Goal: Task Accomplishment & Management: Complete application form

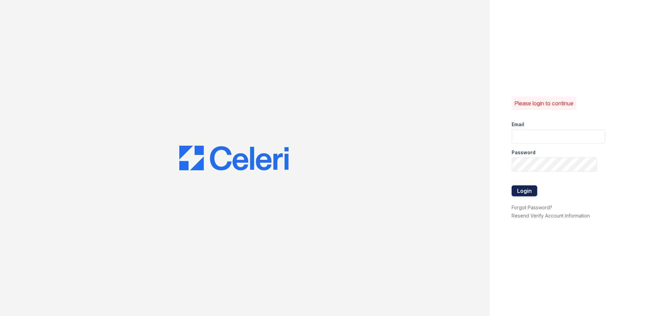
type input "arriveinnerharbor@trinity-pm.com"
drag, startPoint x: 528, startPoint y: 189, endPoint x: 524, endPoint y: 189, distance: 3.8
click at [527, 189] on button "Login" at bounding box center [525, 190] width 26 height 11
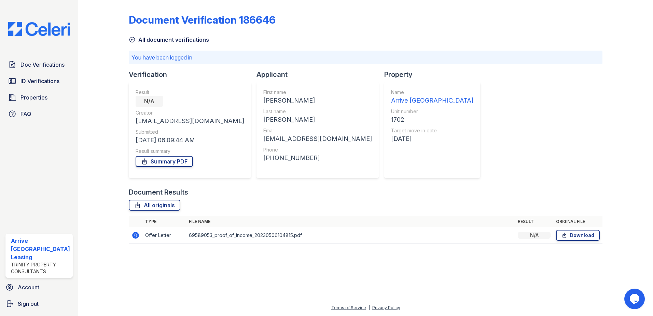
click at [132, 40] on icon at bounding box center [132, 39] width 7 height 7
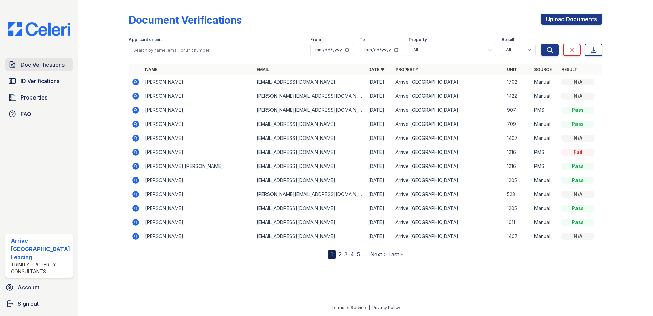
click at [33, 67] on span "Doc Verifications" at bounding box center [42, 64] width 44 height 8
click at [37, 65] on span "Doc Verifications" at bounding box center [42, 64] width 44 height 8
click at [38, 80] on span "ID Verifications" at bounding box center [39, 81] width 39 height 8
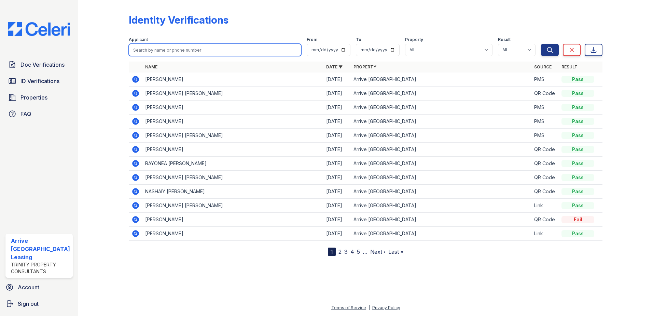
click at [154, 50] on input "search" at bounding box center [215, 50] width 173 height 12
type input "huff"
click at [541, 44] on button "Search" at bounding box center [550, 50] width 18 height 12
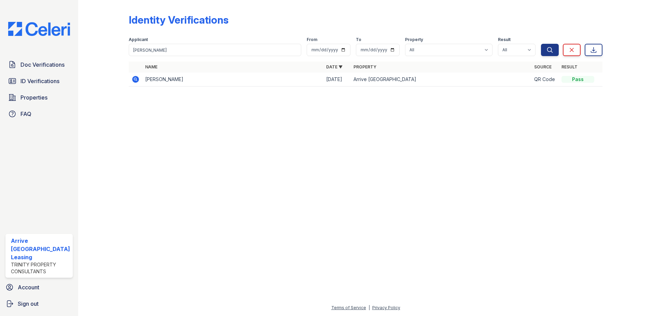
click at [136, 78] on icon at bounding box center [135, 79] width 7 height 7
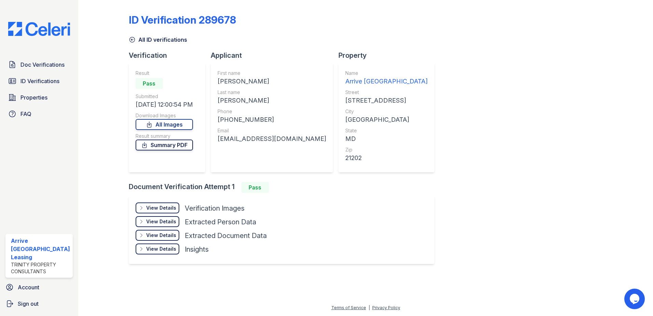
click at [147, 143] on icon at bounding box center [144, 144] width 7 height 7
click at [132, 39] on icon at bounding box center [132, 39] width 7 height 7
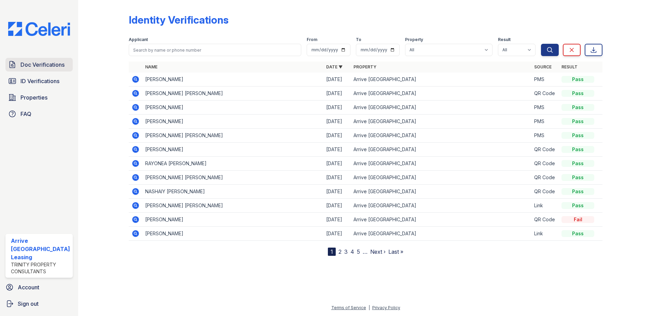
click at [35, 67] on span "Doc Verifications" at bounding box center [42, 64] width 44 height 8
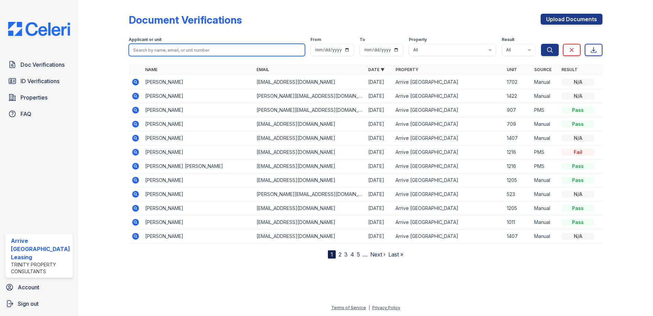
click at [158, 55] on input "search" at bounding box center [217, 50] width 177 height 12
type input "huff"
click at [541, 44] on button "Search" at bounding box center [550, 50] width 18 height 12
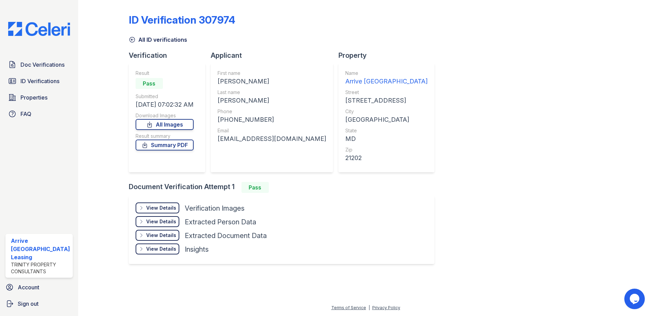
drag, startPoint x: 170, startPoint y: 146, endPoint x: 170, endPoint y: 156, distance: 10.9
click at [170, 145] on link "Summary PDF" at bounding box center [165, 144] width 58 height 11
click at [130, 39] on icon at bounding box center [132, 39] width 7 height 7
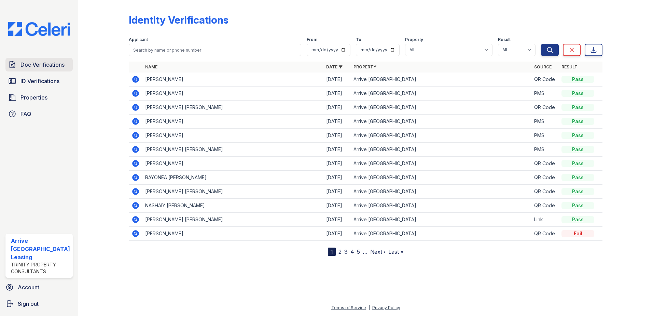
click at [52, 67] on span "Doc Verifications" at bounding box center [42, 64] width 44 height 8
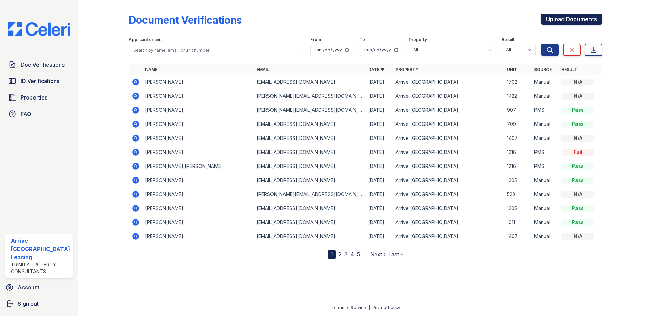
click at [561, 19] on link "Upload Documents" at bounding box center [572, 19] width 62 height 11
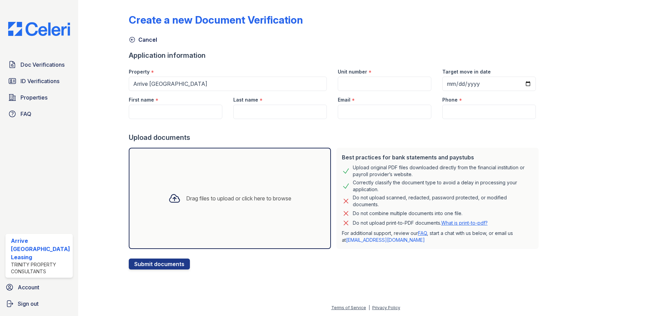
click at [177, 178] on div "Drag files to upload or click here to browse" at bounding box center [230, 198] width 202 height 101
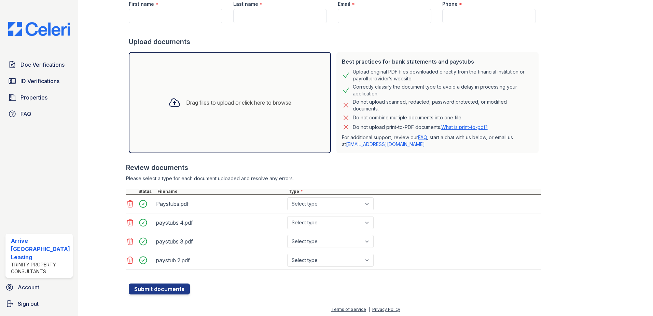
scroll to position [97, 0]
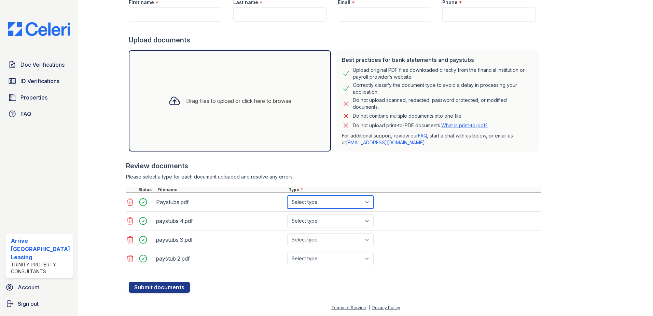
drag, startPoint x: 323, startPoint y: 203, endPoint x: 327, endPoint y: 206, distance: 4.9
click at [323, 203] on select "Select type Paystub Bank Statement Offer Letter Tax Documents Benefit Award Let…" at bounding box center [330, 201] width 86 height 13
select select "paystub"
click at [287, 195] on select "Select type Paystub Bank Statement Offer Letter Tax Documents Benefit Award Let…" at bounding box center [330, 201] width 86 height 13
click at [323, 221] on select "Select type Paystub Bank Statement Offer Letter Tax Documents Benefit Award Let…" at bounding box center [330, 220] width 86 height 13
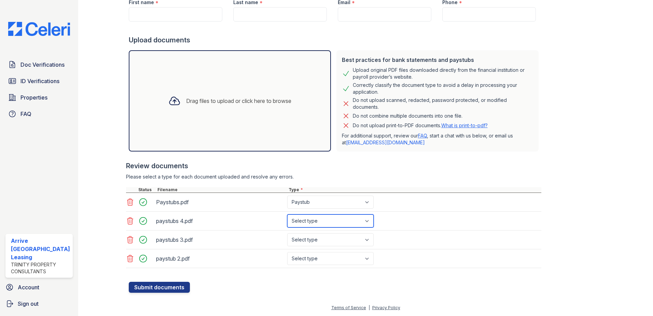
select select "paystub"
click at [287, 214] on select "Select type Paystub Bank Statement Offer Letter Tax Documents Benefit Award Let…" at bounding box center [330, 220] width 86 height 13
click at [316, 240] on select "Select type Paystub Bank Statement Offer Letter Tax Documents Benefit Award Let…" at bounding box center [330, 239] width 86 height 13
select select "paystub"
click at [287, 233] on select "Select type Paystub Bank Statement Offer Letter Tax Documents Benefit Award Let…" at bounding box center [330, 239] width 86 height 13
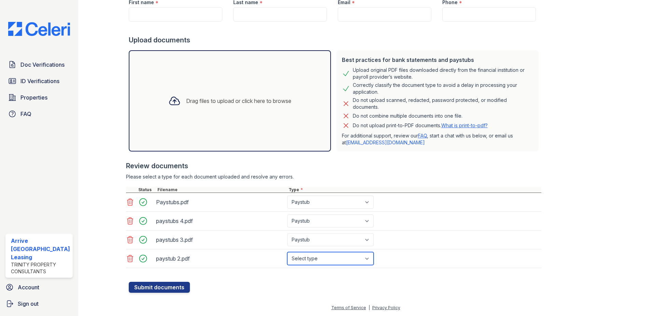
drag, startPoint x: 315, startPoint y: 260, endPoint x: 315, endPoint y: 254, distance: 6.1
click at [315, 260] on select "Select type Paystub Bank Statement Offer Letter Tax Documents Benefit Award Let…" at bounding box center [330, 258] width 86 height 13
select select "paystub"
click at [287, 252] on select "Select type Paystub Bank Statement Offer Letter Tax Documents Benefit Award Let…" at bounding box center [330, 258] width 86 height 13
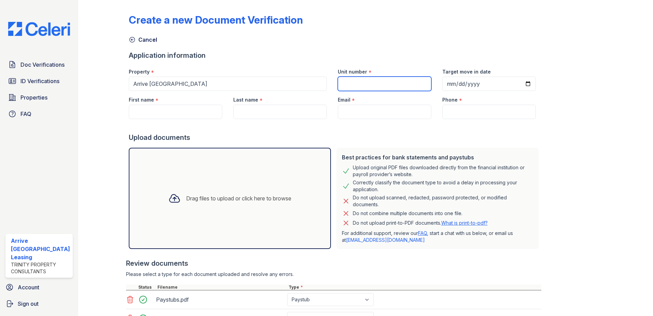
click at [376, 86] on input "Unit number" at bounding box center [385, 84] width 94 height 14
click at [169, 108] on input "First name" at bounding box center [176, 112] width 94 height 14
click at [247, 108] on input "Last name" at bounding box center [280, 112] width 94 height 14
type input "H"
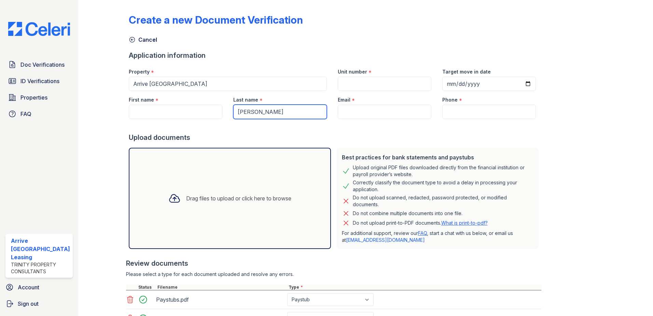
type input "[PERSON_NAME]"
click at [264, 124] on div at bounding box center [335, 126] width 413 height 14
paste input "[EMAIL_ADDRESS][DOMAIN_NAME]"
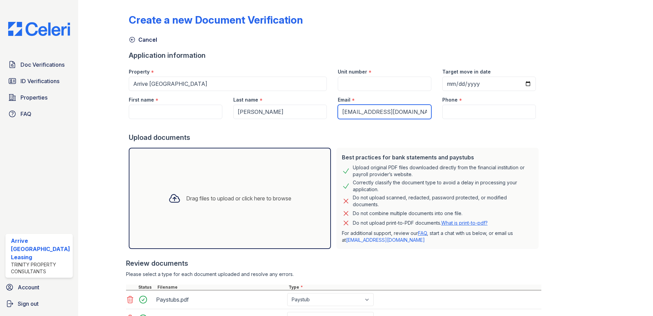
type input "[EMAIL_ADDRESS][DOMAIN_NAME]"
paste input "[PHONE_NUMBER]"
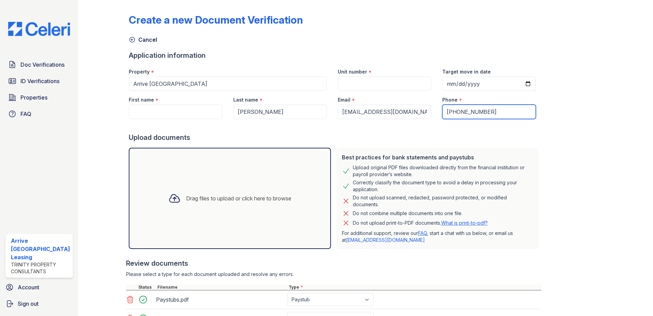
type input "[PHONE_NUMBER]"
click at [519, 84] on input "Target move in date" at bounding box center [489, 84] width 94 height 14
type input "[DATE]"
click at [363, 84] on input "Unit number" at bounding box center [385, 84] width 94 height 14
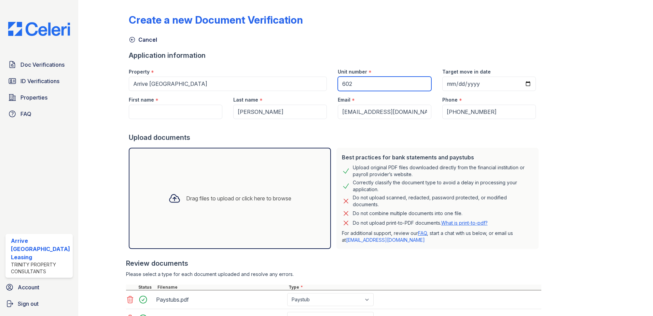
type input "602"
click at [221, 31] on div "Create a new Document Verification" at bounding box center [366, 23] width 474 height 18
click at [172, 112] on input "First name" at bounding box center [176, 112] width 94 height 14
paste input "Naiim"
type input "Naiim"
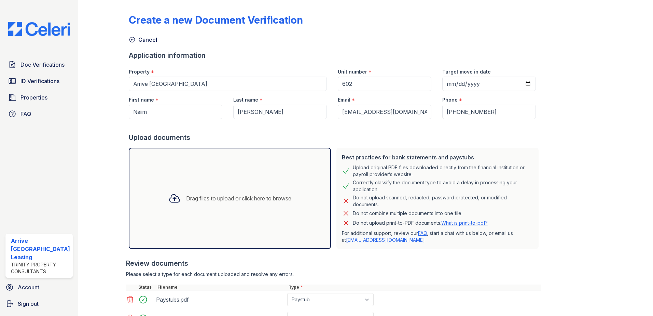
click at [271, 135] on div "Upload documents" at bounding box center [335, 138] width 413 height 10
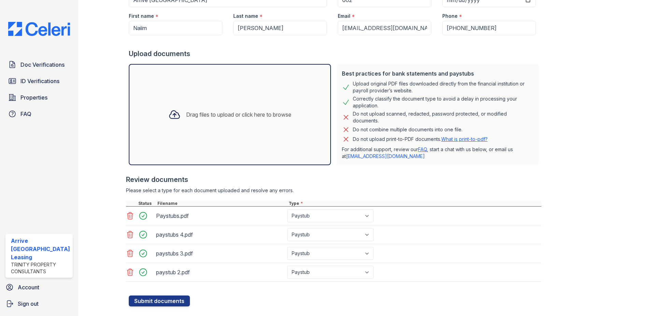
scroll to position [97, 0]
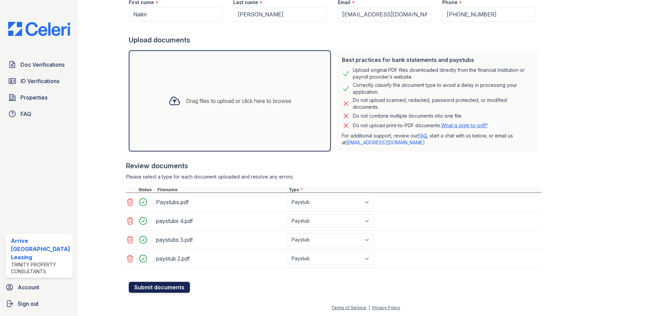
click at [161, 285] on button "Submit documents" at bounding box center [159, 286] width 61 height 11
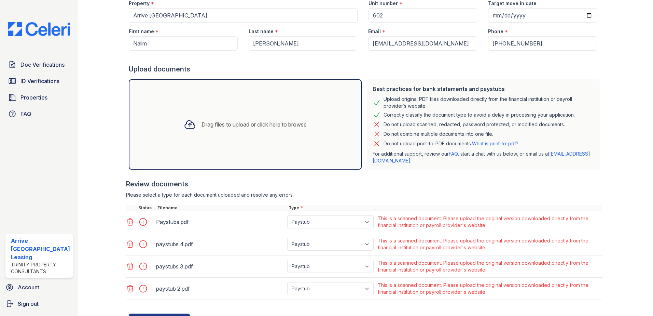
scroll to position [0, 0]
